Goal: Task Accomplishment & Management: Complete application form

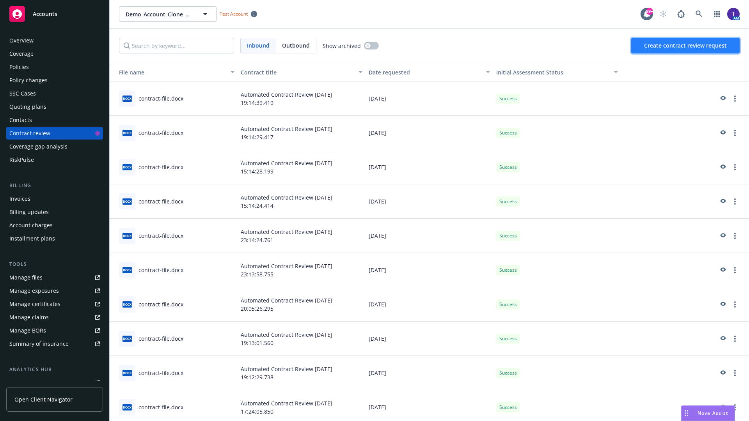
click at [686, 46] on span "Create contract review request" at bounding box center [685, 45] width 83 height 7
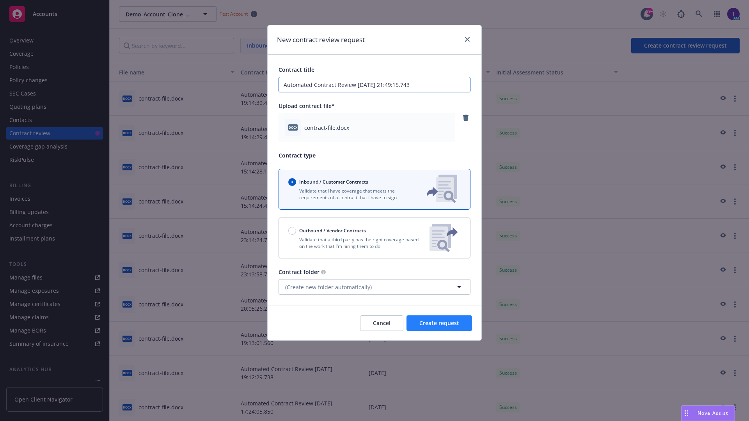
type input "Automated Contract Review [DATE] 21:49:15.743"
click at [439, 323] on span "Create request" at bounding box center [439, 322] width 40 height 7
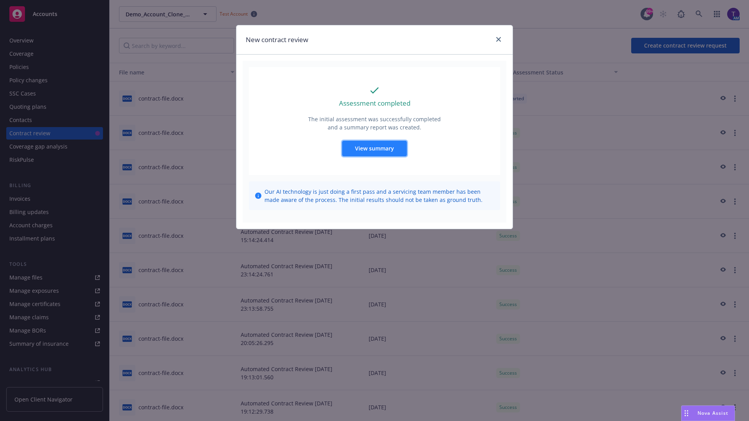
click at [374, 148] on span "View summary" at bounding box center [374, 148] width 39 height 7
